Goal: Task Accomplishment & Management: Use online tool/utility

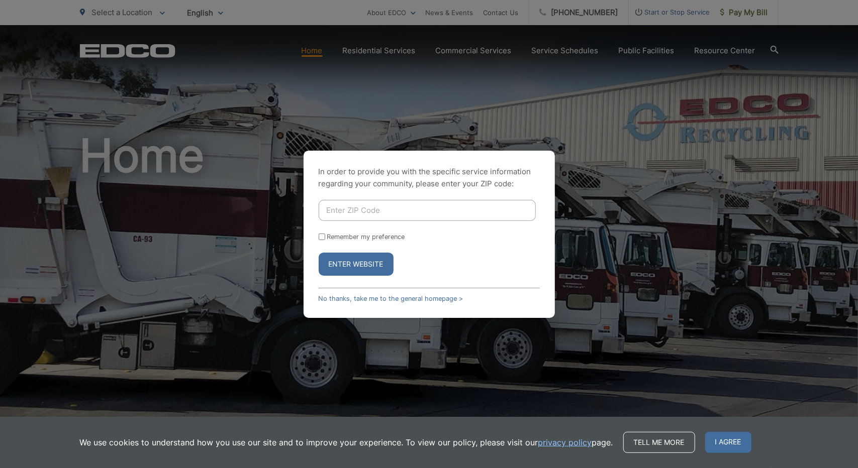
click at [488, 123] on div "In order to provide you with the specific service information regarding your co…" at bounding box center [429, 234] width 858 height 468
click at [388, 298] on link "No thanks, take me to the general homepage >" at bounding box center [391, 299] width 145 height 8
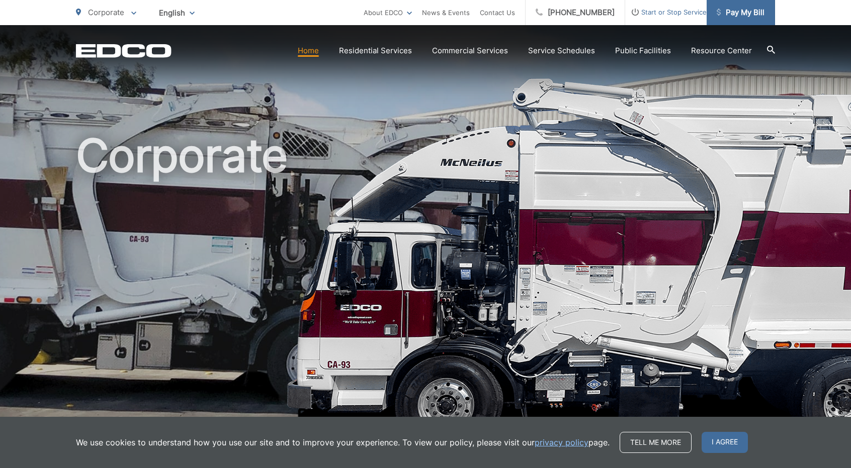
click at [737, 10] on span "Pay My Bill" at bounding box center [740, 13] width 48 height 12
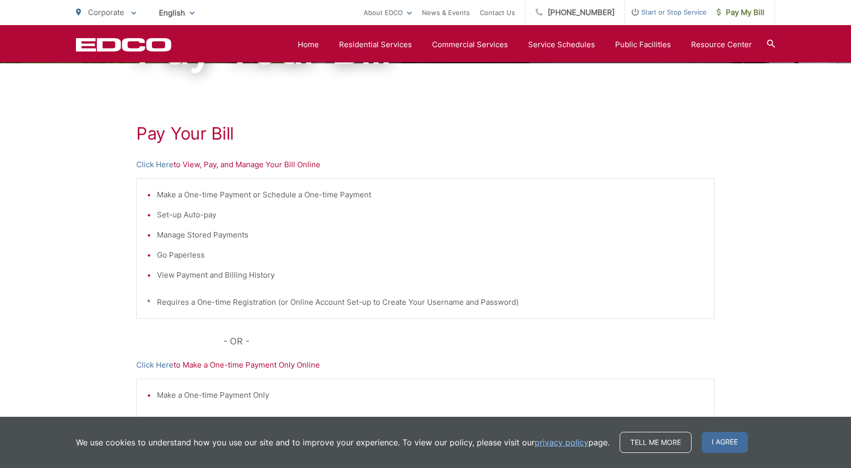
scroll to position [101, 0]
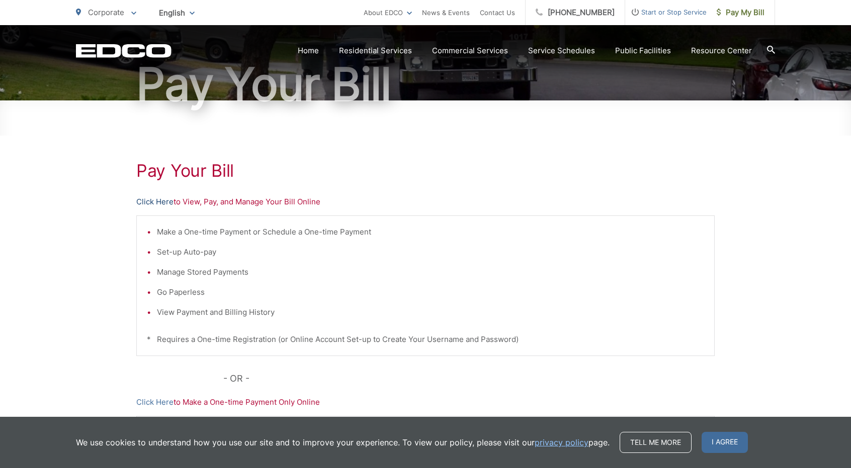
click at [156, 200] on link "Click Here" at bounding box center [154, 202] width 37 height 12
